Goal: Ask a question: Seek information or help from site administrators or community

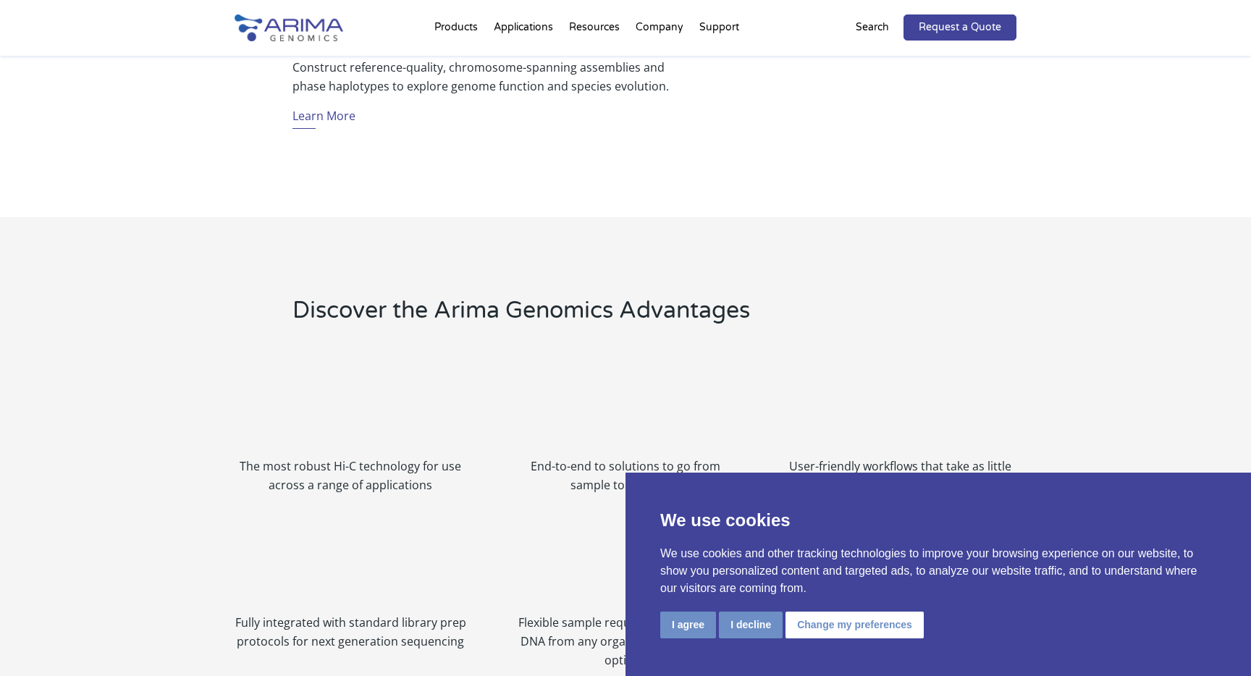
scroll to position [1512, 0]
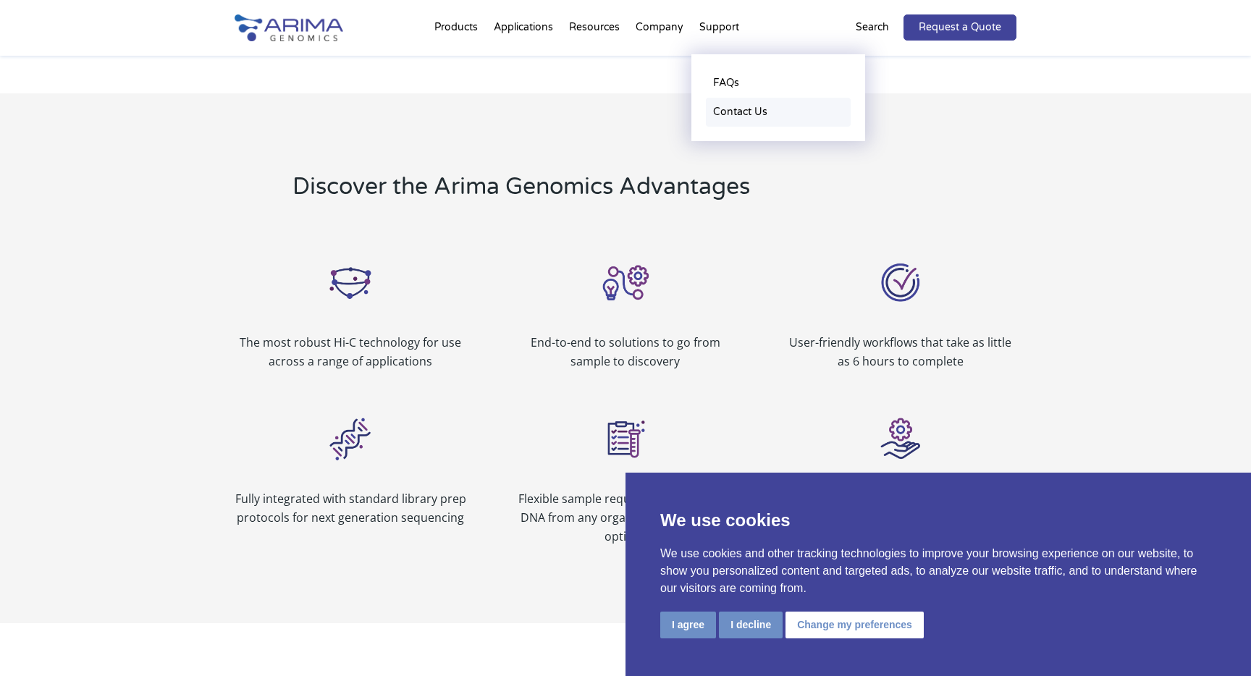
click at [723, 108] on link "Contact Us" at bounding box center [778, 112] width 145 height 29
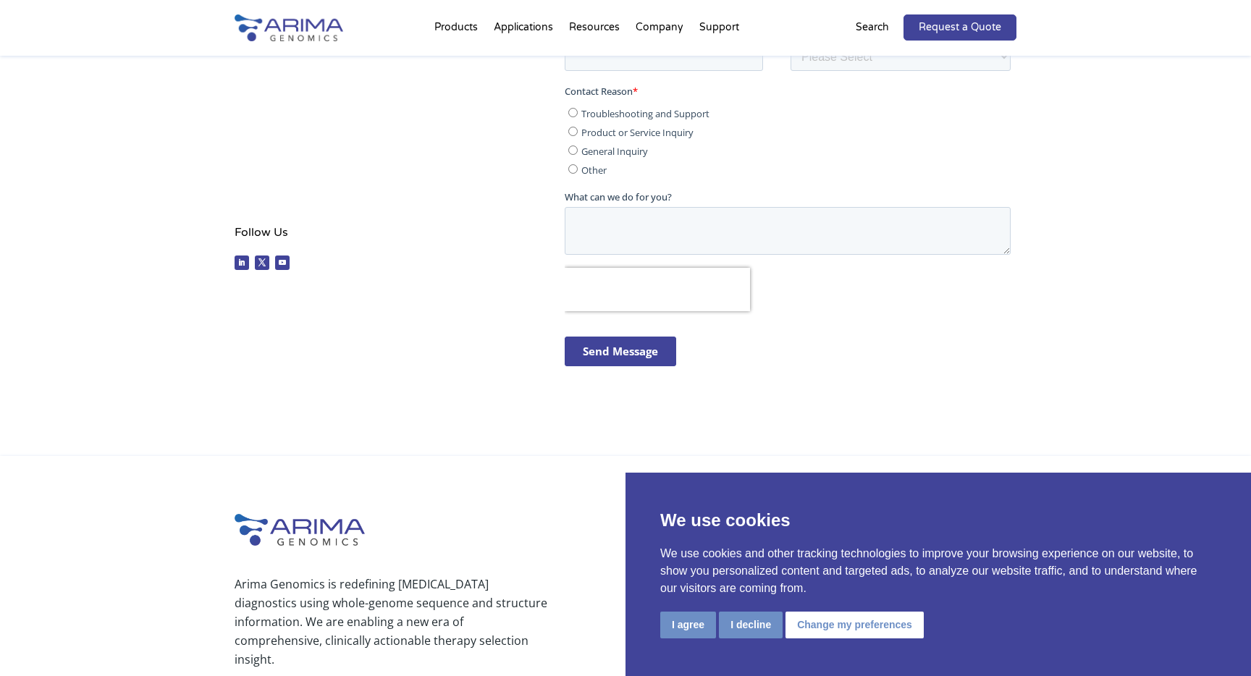
scroll to position [418, 0]
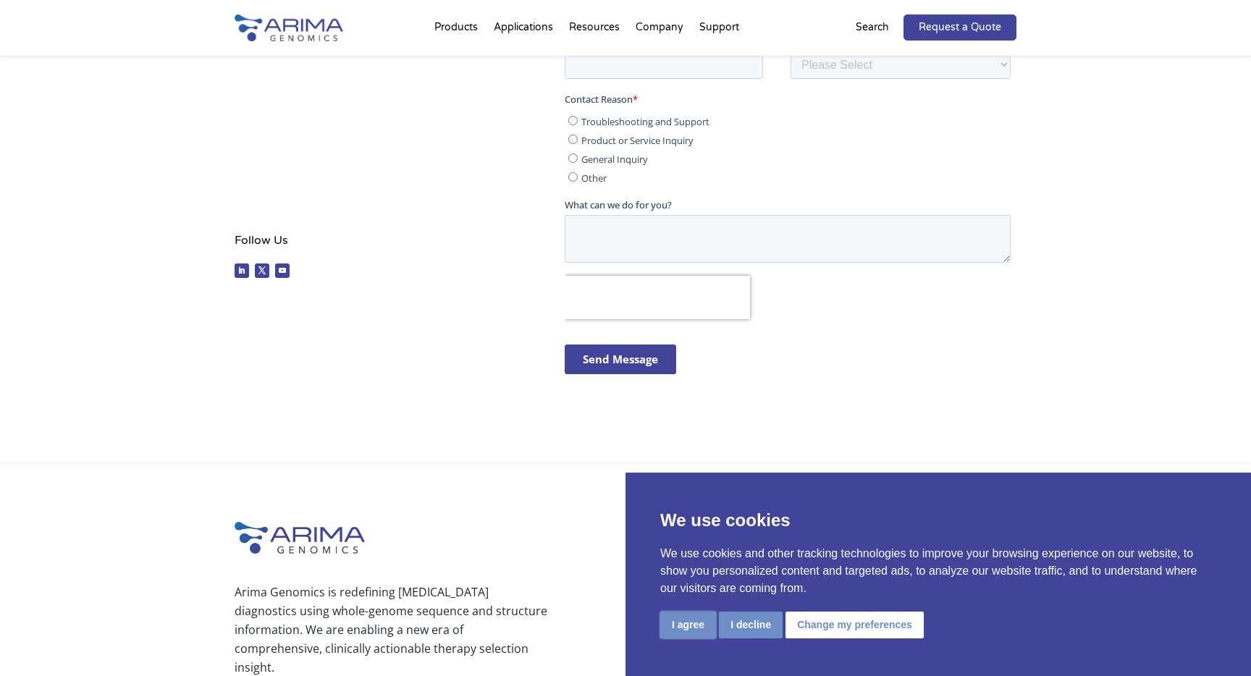
click at [688, 623] on button "I agree" at bounding box center [688, 625] width 56 height 27
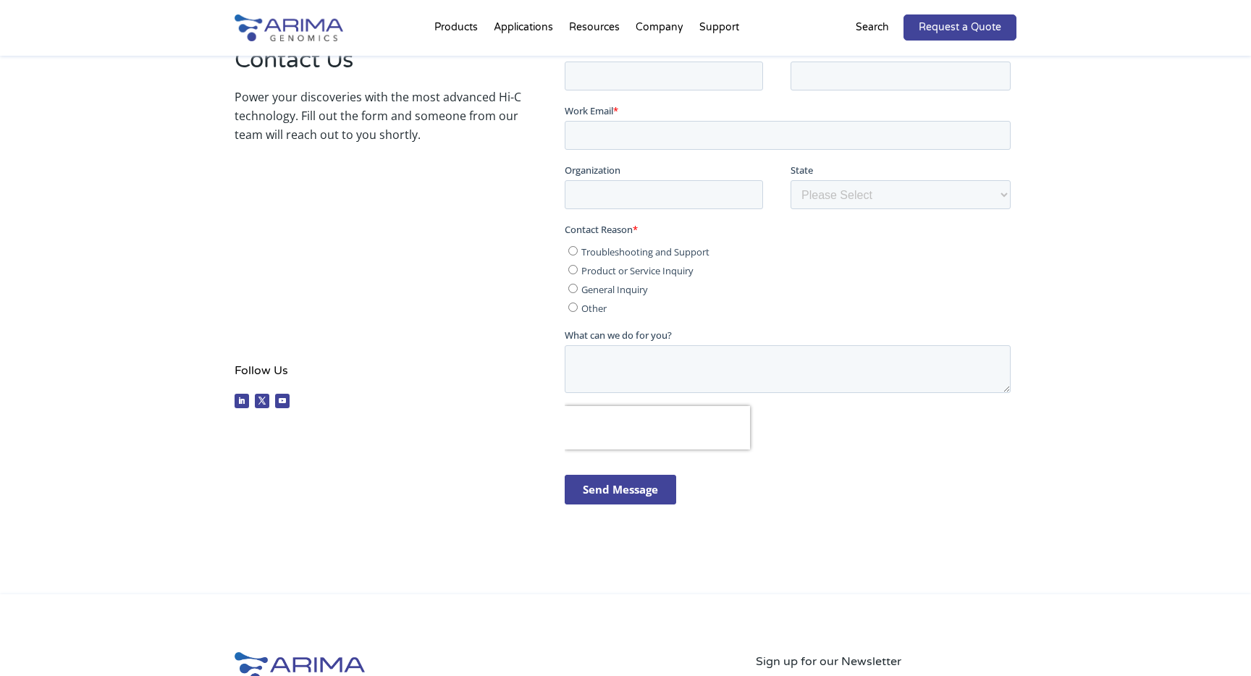
scroll to position [271, 0]
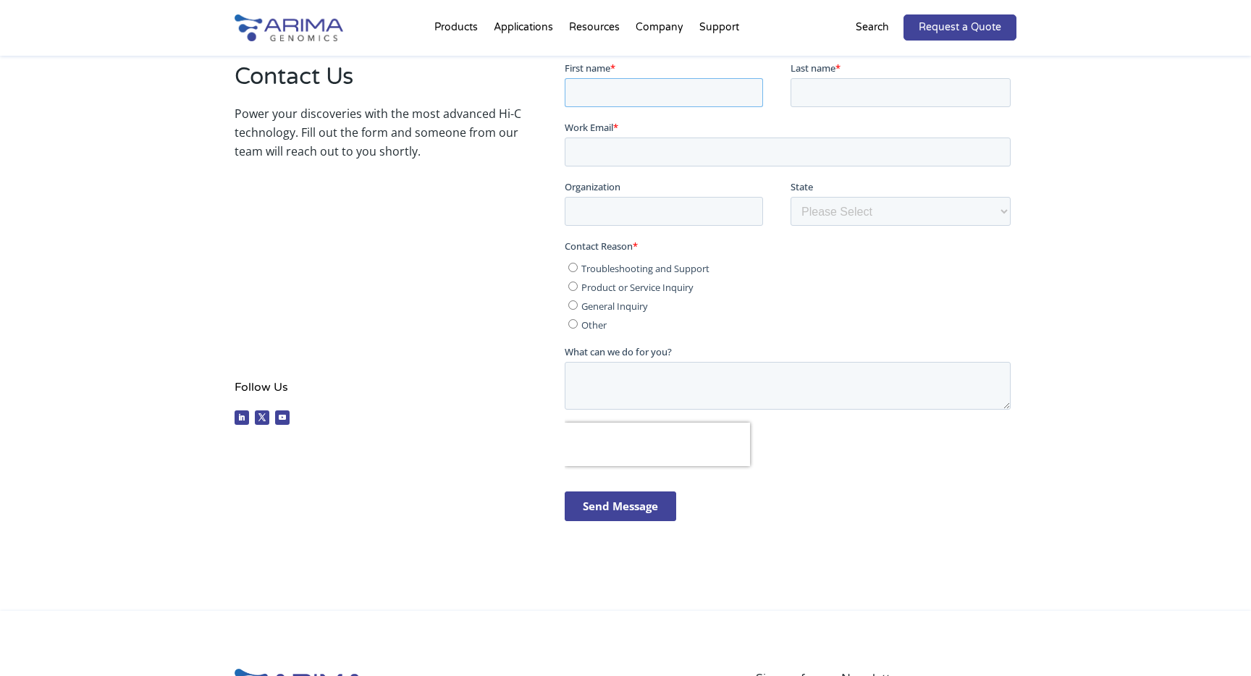
click at [581, 104] on input "First name *" at bounding box center [663, 91] width 198 height 29
type input "Michelle"
click at [793, 108] on fieldset "First name * Michelle Last name *" at bounding box center [790, 89] width 452 height 59
click at [806, 98] on input "Last name *" at bounding box center [900, 91] width 220 height 29
type input "Gaynor"
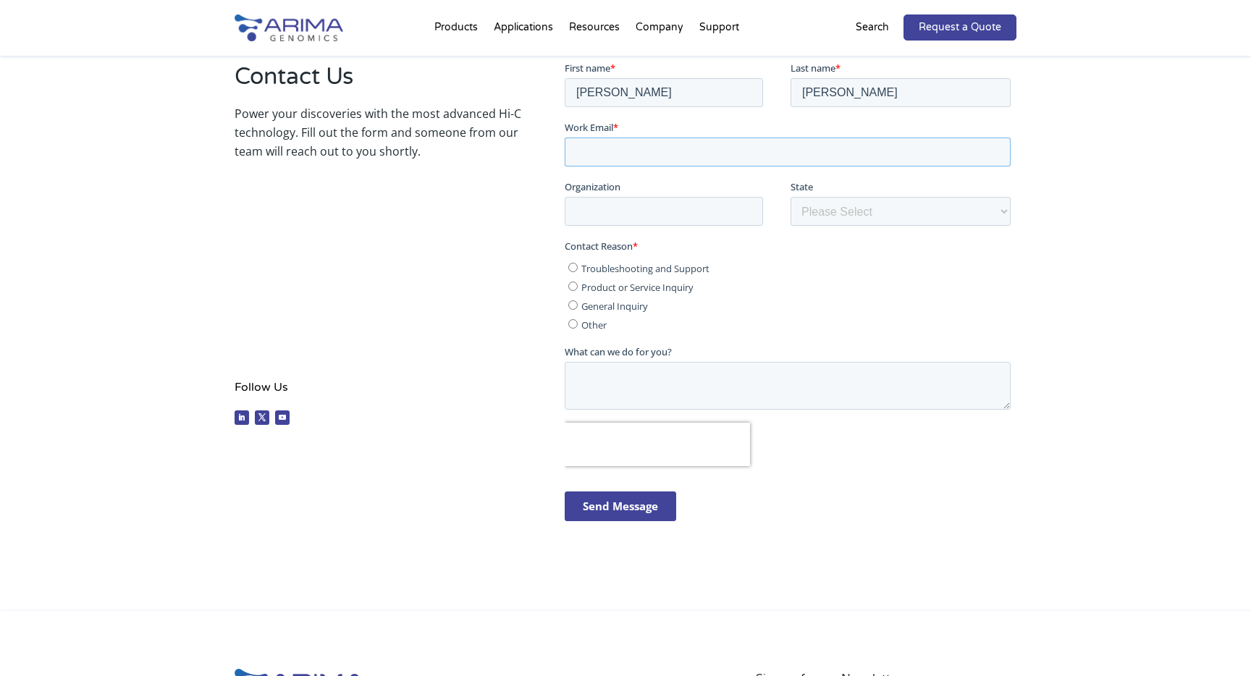
click at [746, 145] on input "Work Email *" at bounding box center [787, 151] width 446 height 29
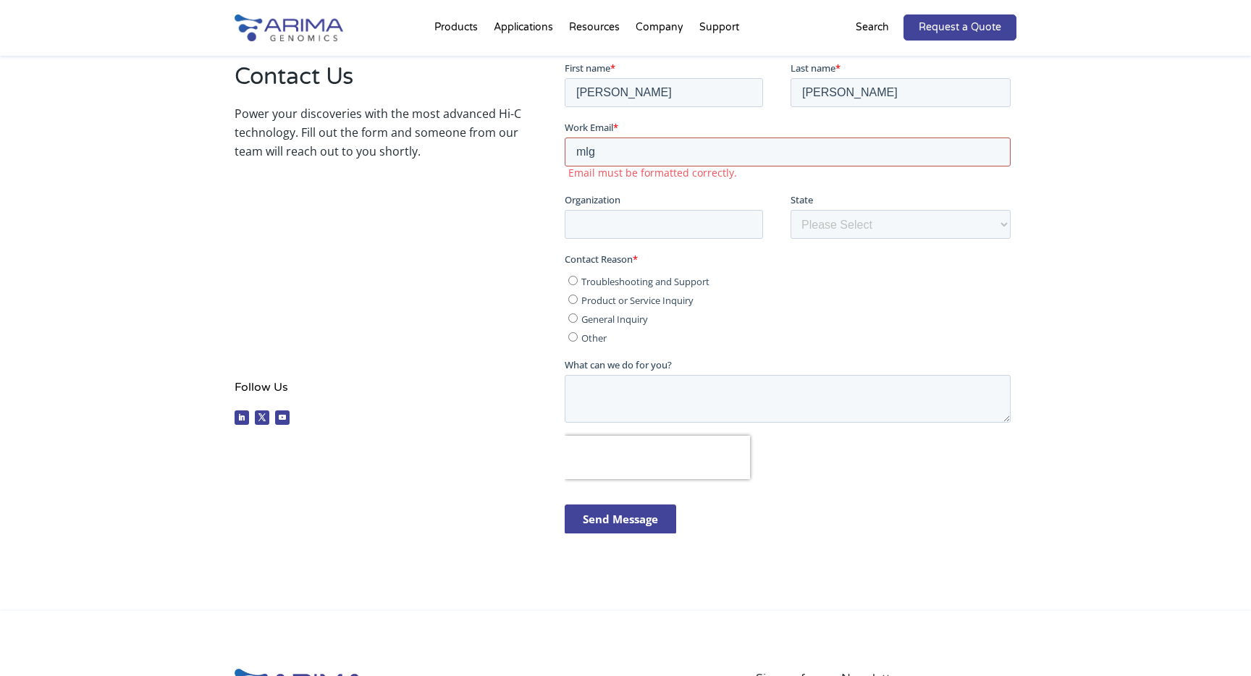
type input "mlgaynor@umich.edu"
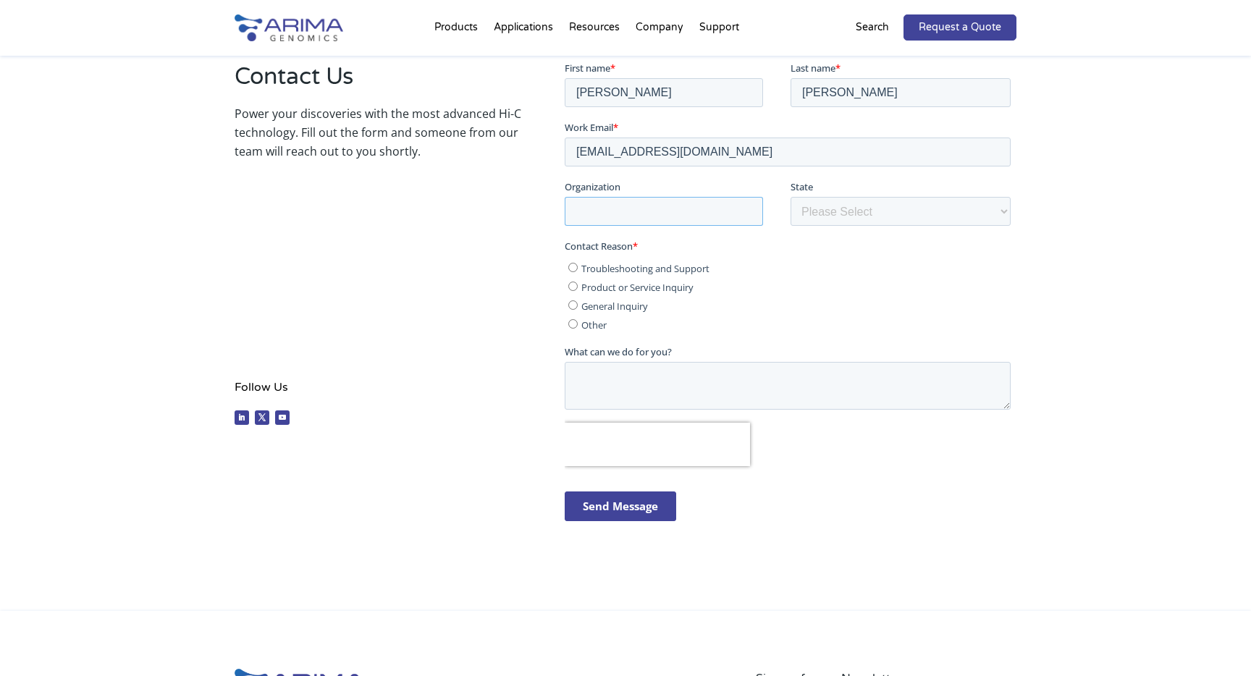
click at [676, 211] on input "Organization" at bounding box center [663, 210] width 198 height 29
type input "University of Michigan"
click at [850, 216] on select "Please Select Other/Non-US Alabama Alaska Arizona Arkansas California Colorado …" at bounding box center [900, 210] width 220 height 29
select select "Michigan"
click at [790, 196] on select "Please Select Other/Non-US Alabama Alaska Arizona Arkansas California Colorado …" at bounding box center [900, 210] width 220 height 29
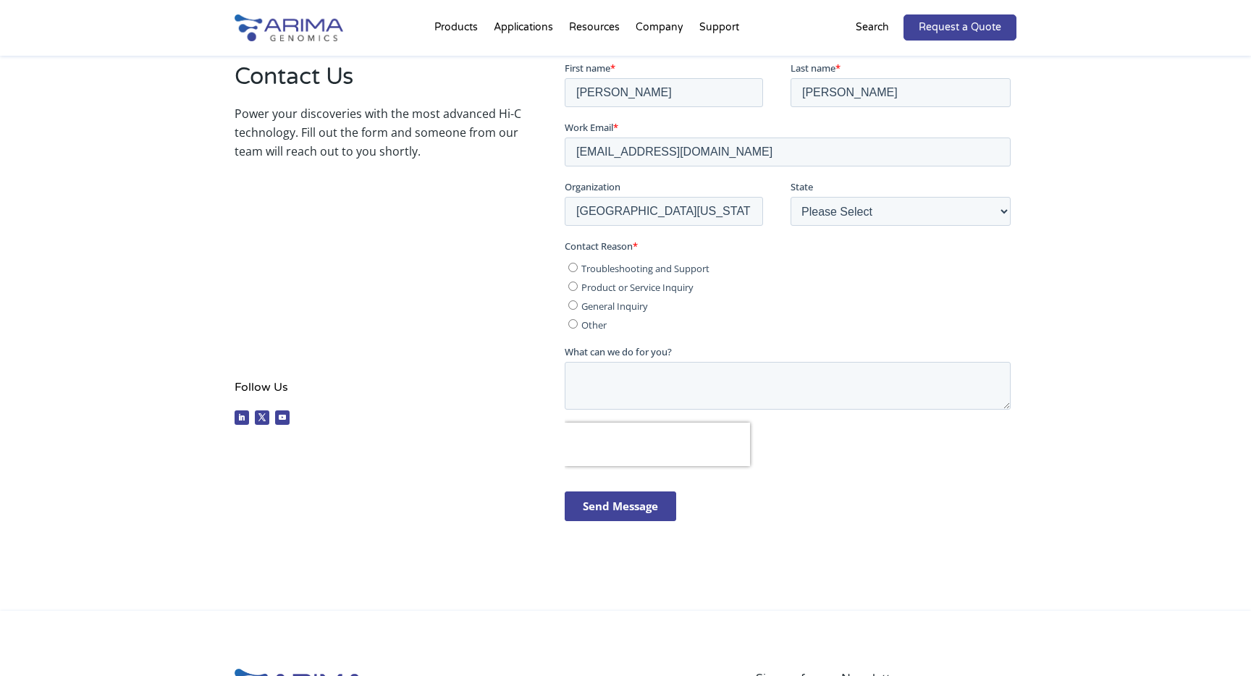
click at [586, 321] on span "Other" at bounding box center [593, 324] width 25 height 13
click at [577, 321] on input "Other" at bounding box center [572, 323] width 9 height 9
radio input "true"
click at [589, 305] on span "General Inquiry" at bounding box center [614, 305] width 67 height 13
click at [577, 305] on input "General Inquiry" at bounding box center [572, 304] width 9 height 9
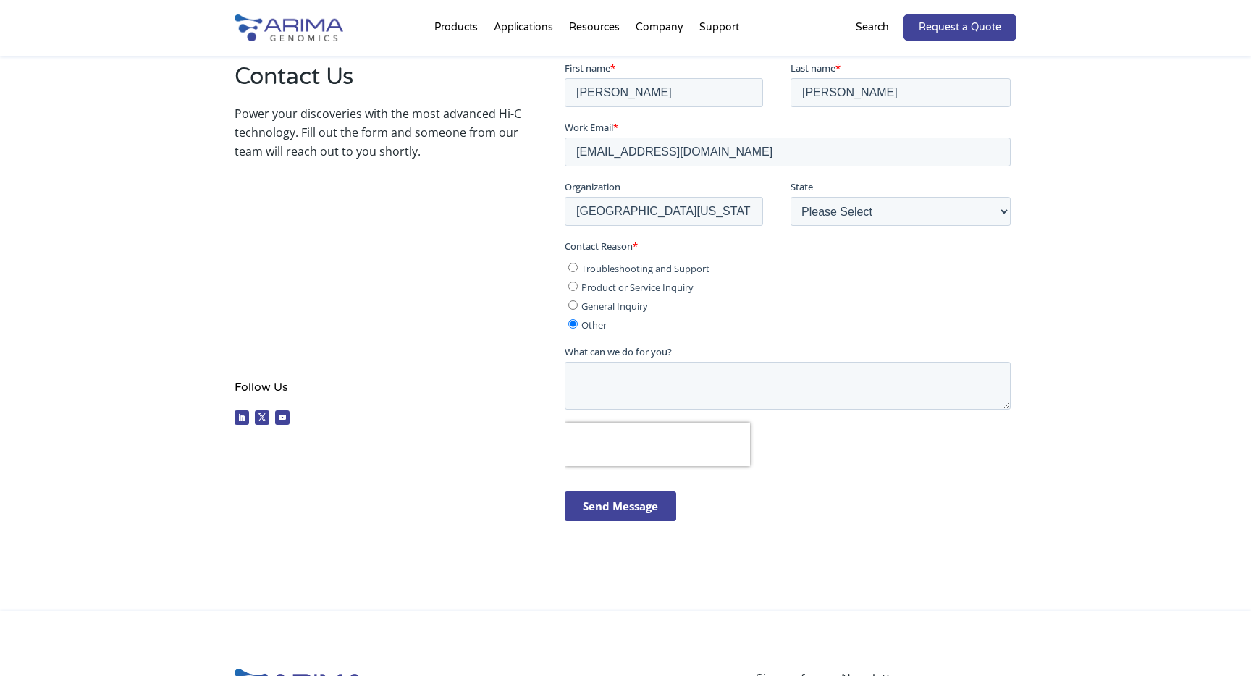
radio input "true"
click at [591, 361] on textarea "What can we do for you?" at bounding box center [787, 385] width 446 height 48
click at [814, 369] on textarea "I would like a quote for long-read HiC" at bounding box center [787, 385] width 446 height 48
click at [797, 384] on textarea "I would like a quote for long-read HiC" at bounding box center [787, 385] width 446 height 48
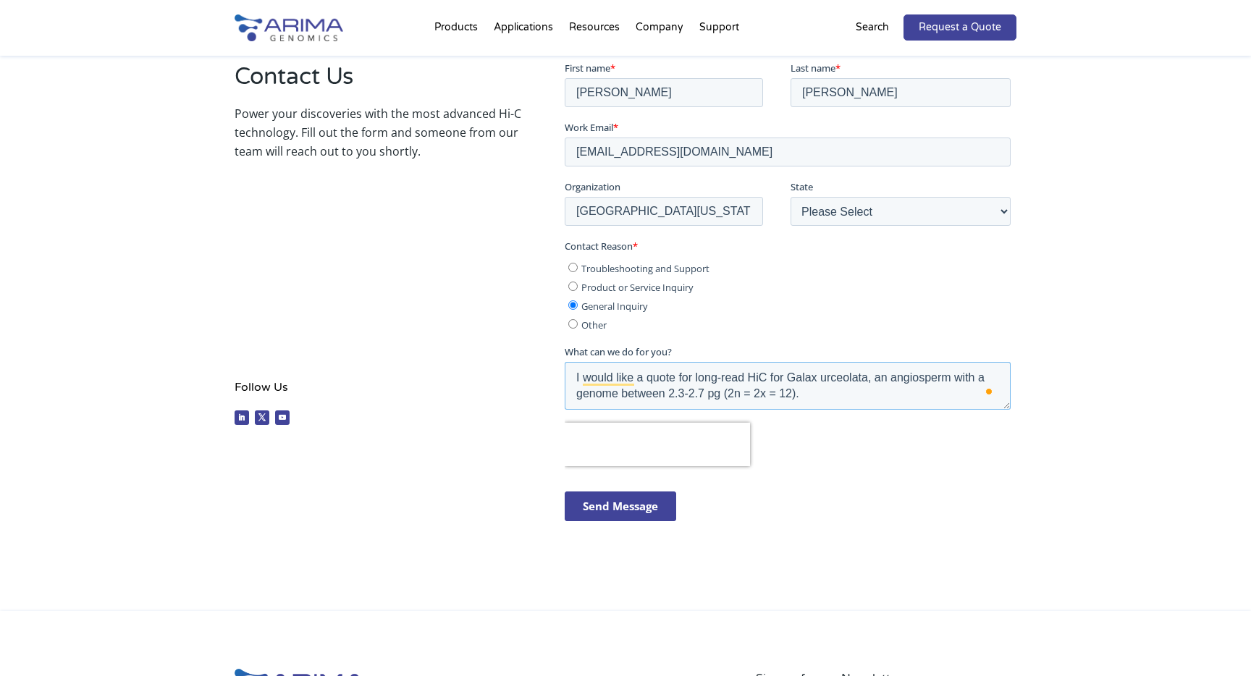
type textarea "I would like a quote for long-read HiC for Galax urceolata, an angiosperm with …"
click at [625, 515] on input "Send Message" at bounding box center [619, 506] width 111 height 30
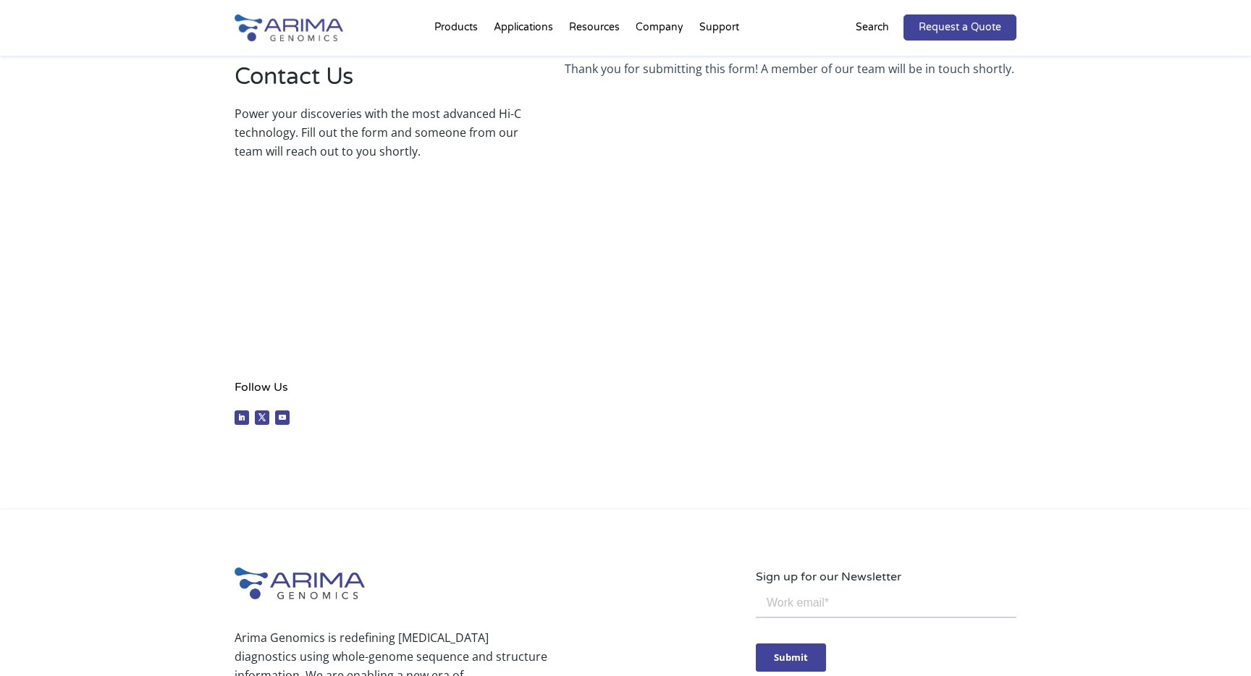
scroll to position [0, 0]
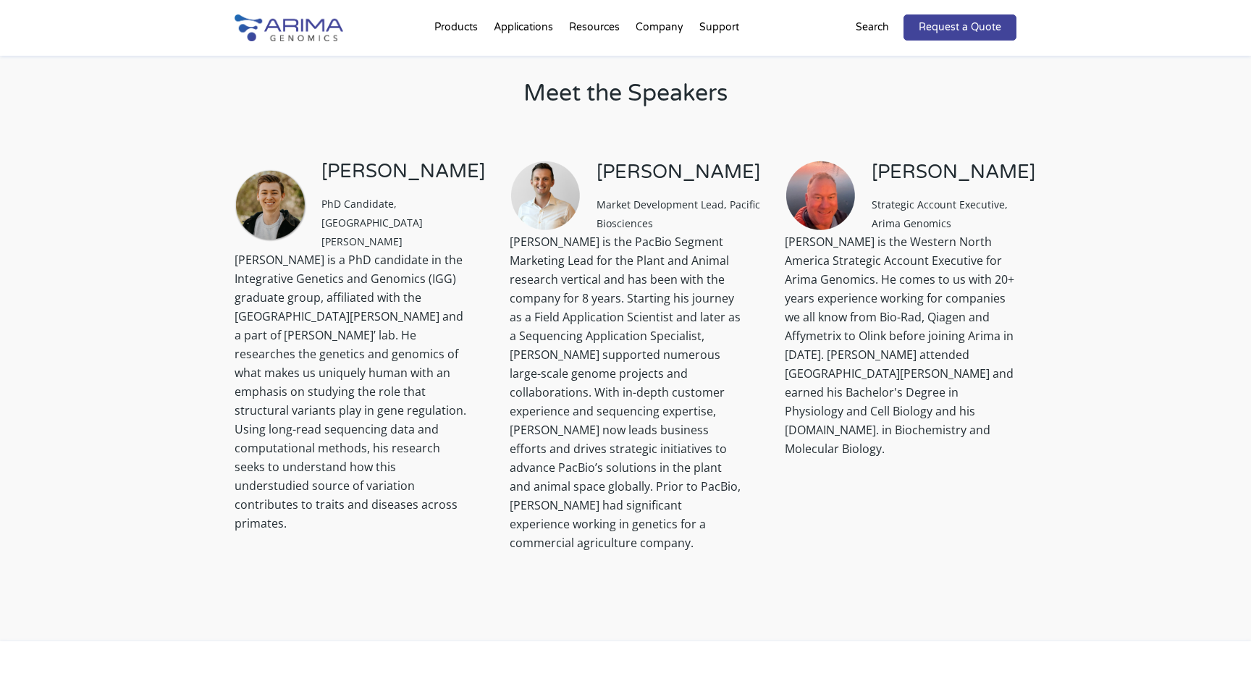
scroll to position [1319, 0]
